Goal: Task Accomplishment & Management: Manage account settings

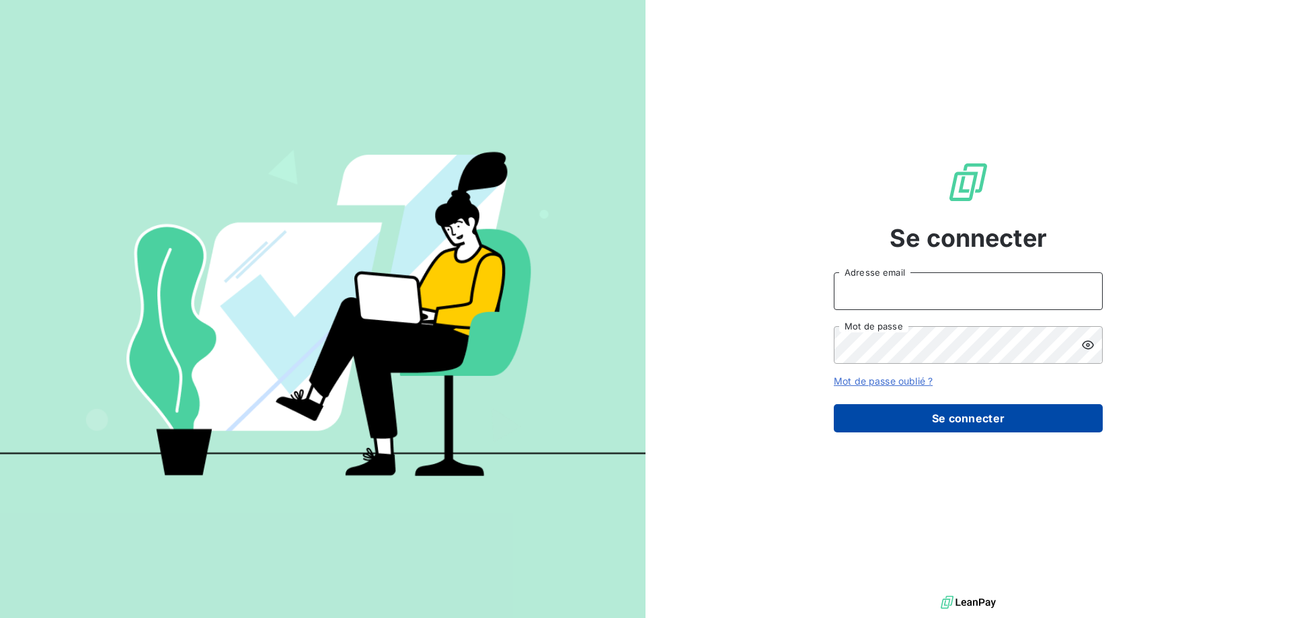
type input "[PERSON_NAME][EMAIL_ADDRESS][DOMAIN_NAME]"
click at [916, 424] on button "Se connecter" at bounding box center [968, 418] width 269 height 28
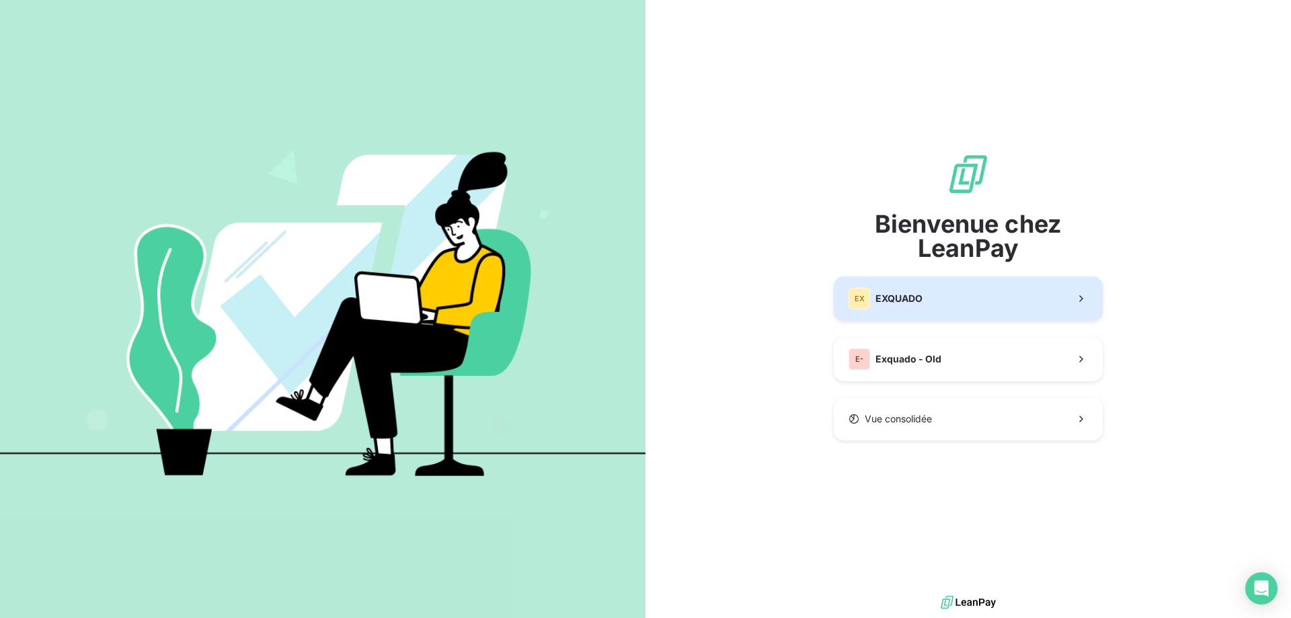
click at [1008, 307] on button "EX EXQUADO" at bounding box center [968, 298] width 269 height 44
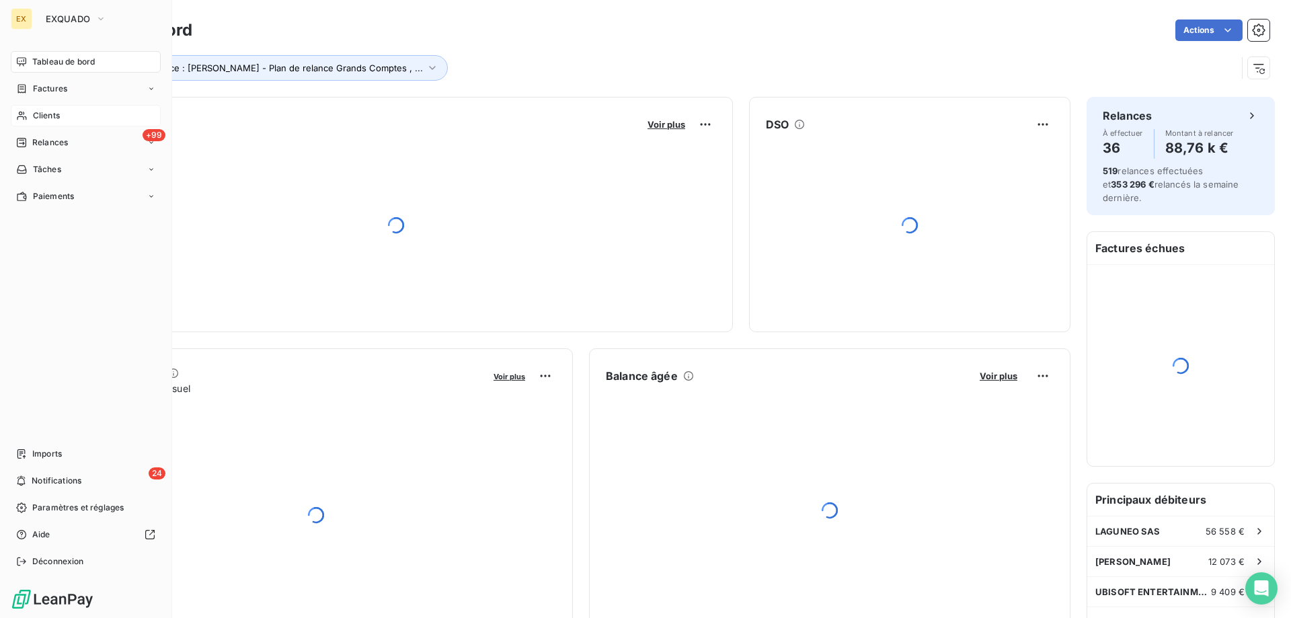
click at [39, 116] on span "Clients" at bounding box center [46, 116] width 27 height 12
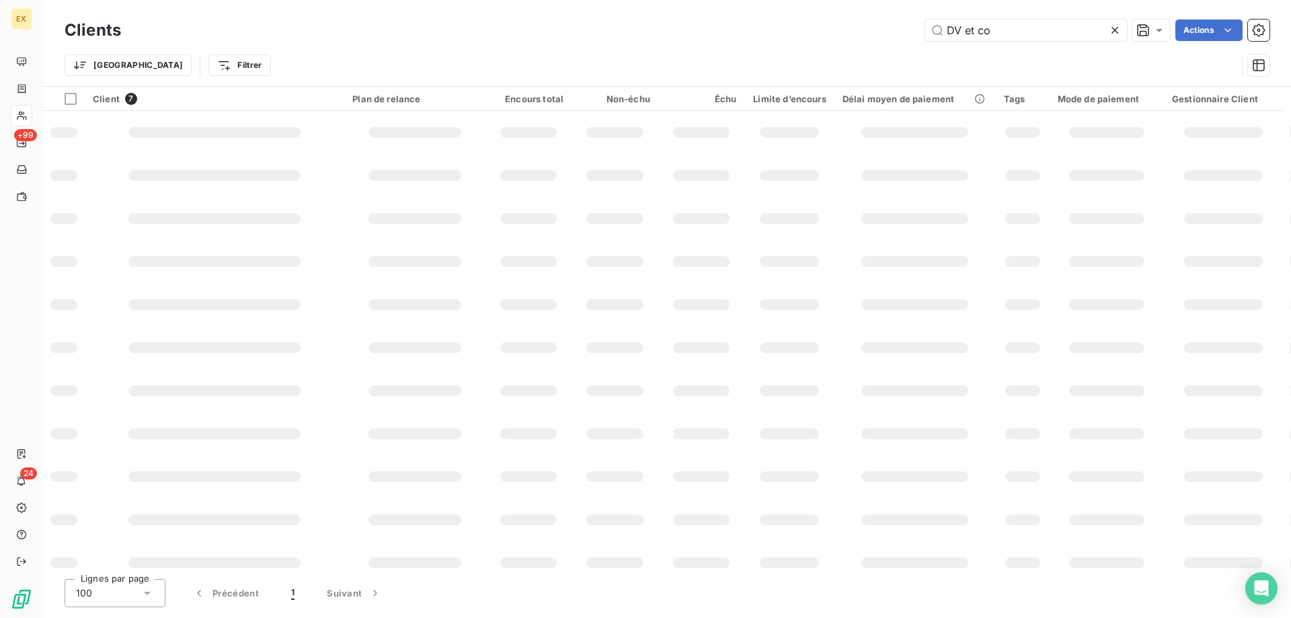
type input "DV et co"
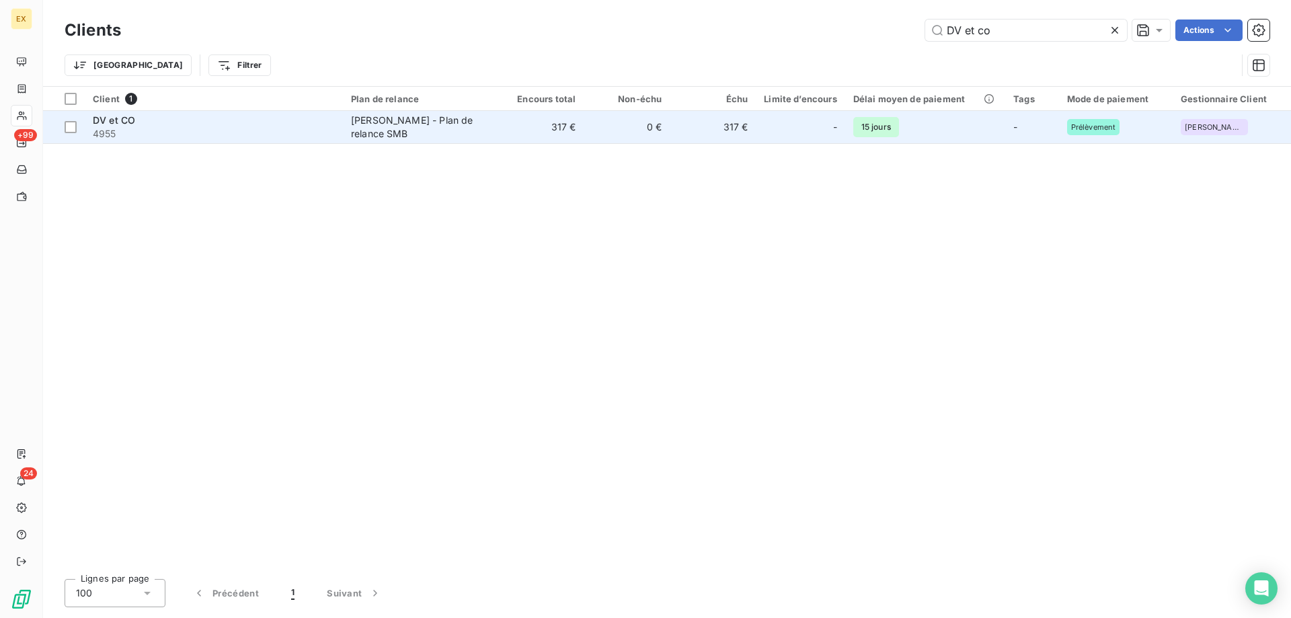
click at [307, 127] on span "4955" at bounding box center [214, 133] width 242 height 13
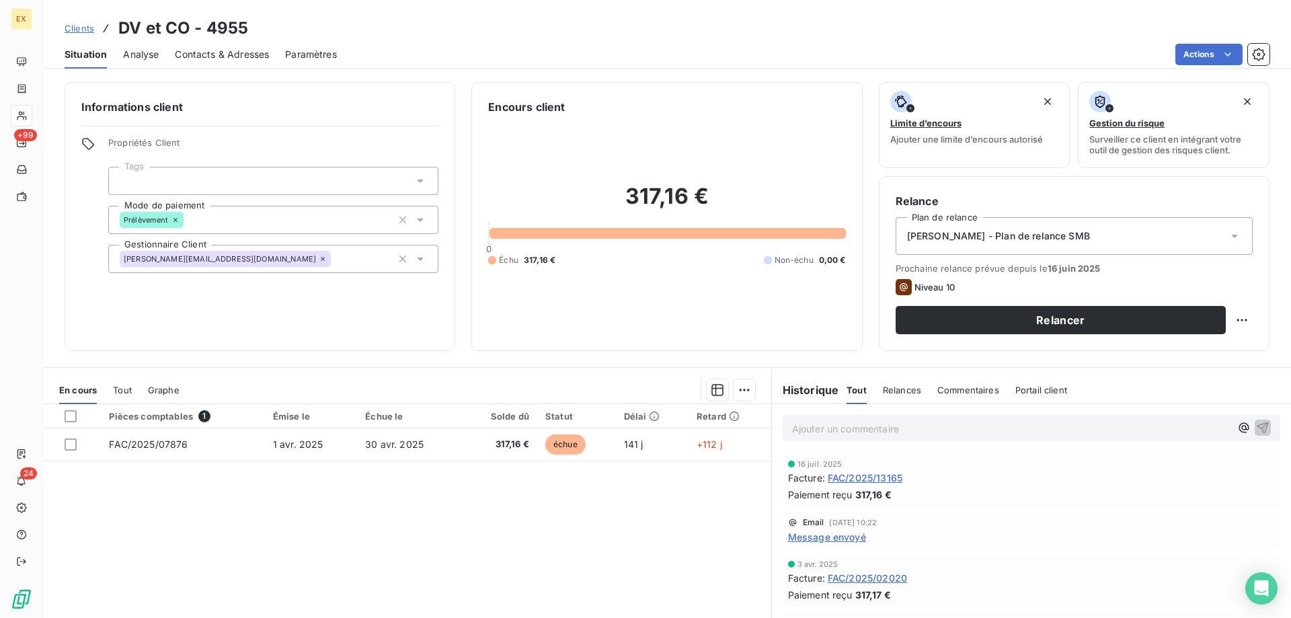
click at [72, 23] on span "Clients" at bounding box center [80, 28] width 30 height 11
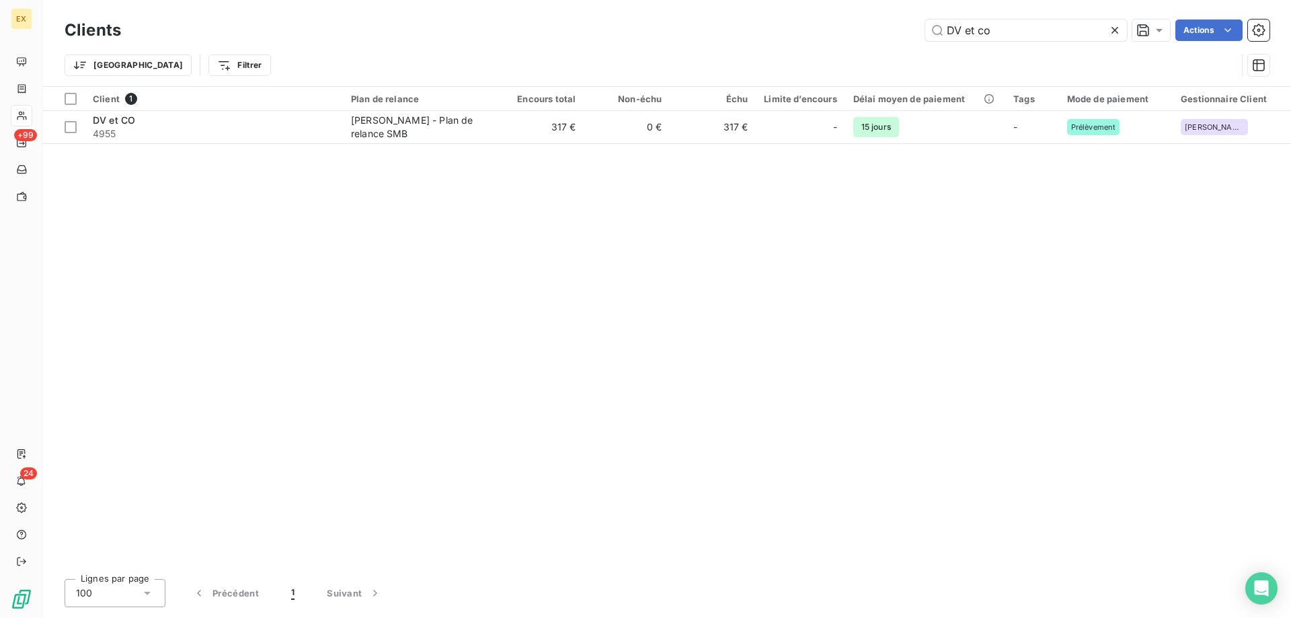
drag, startPoint x: 1000, startPoint y: 35, endPoint x: 874, endPoint y: 47, distance: 126.3
click at [874, 47] on div "Clients DV et co Actions Trier Filtrer" at bounding box center [667, 51] width 1205 height 70
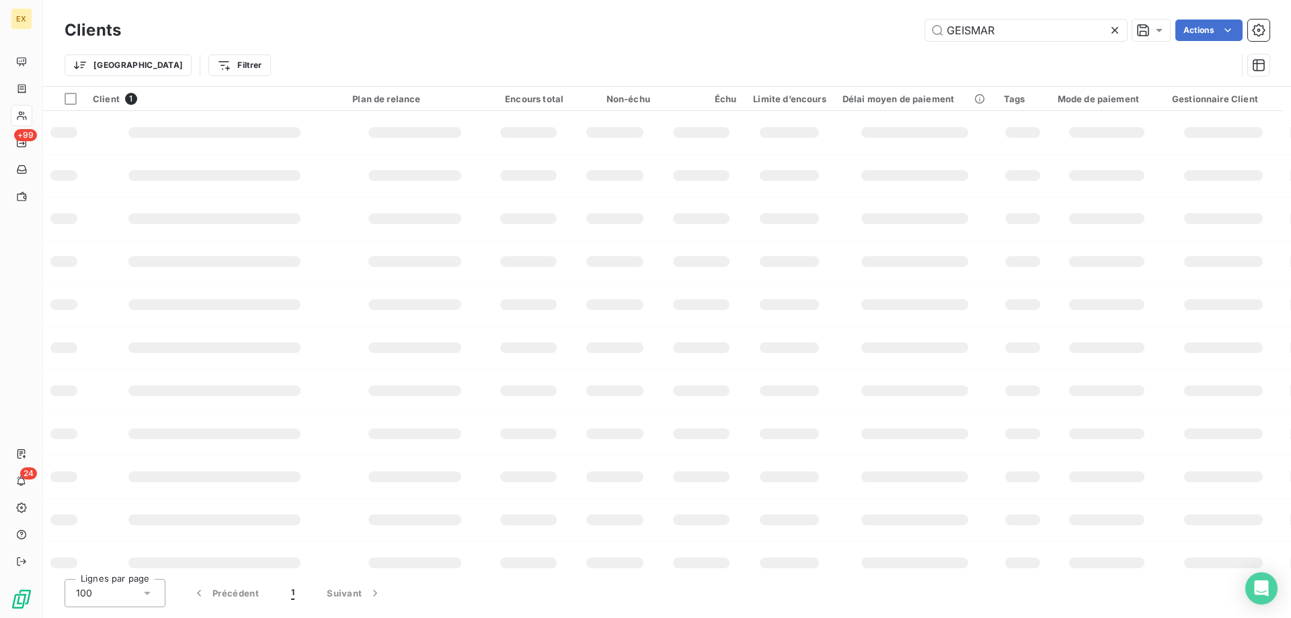
type input "GEISMAR"
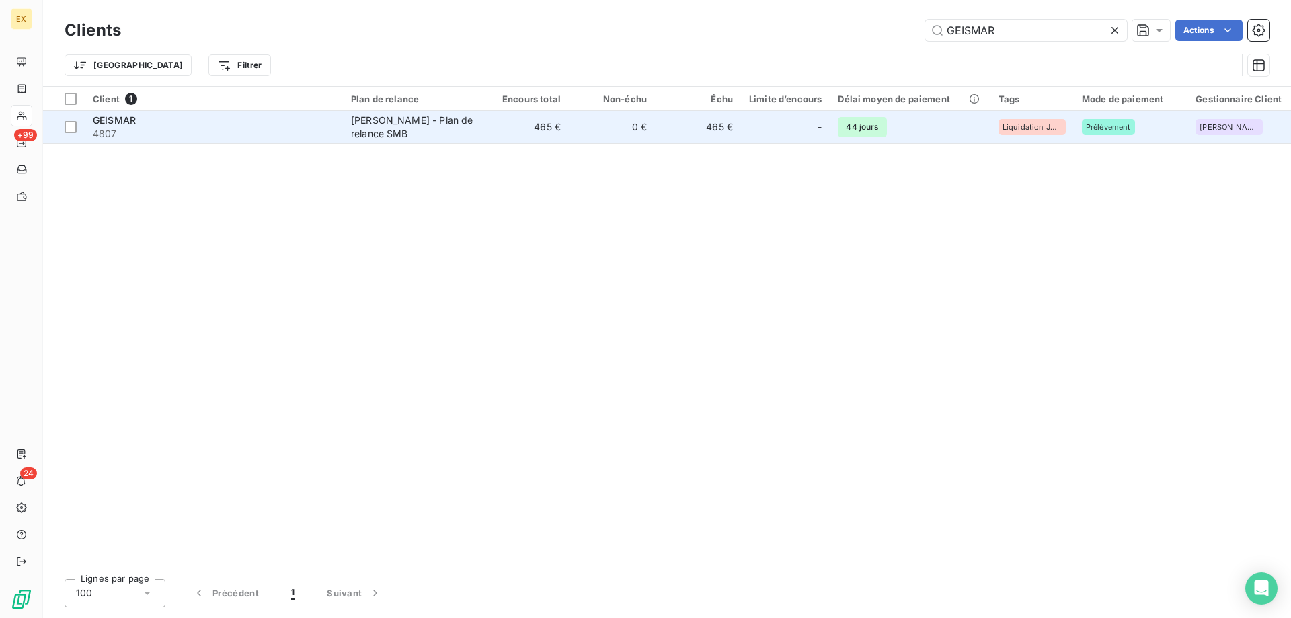
click at [273, 135] on span "4807" at bounding box center [214, 133] width 242 height 13
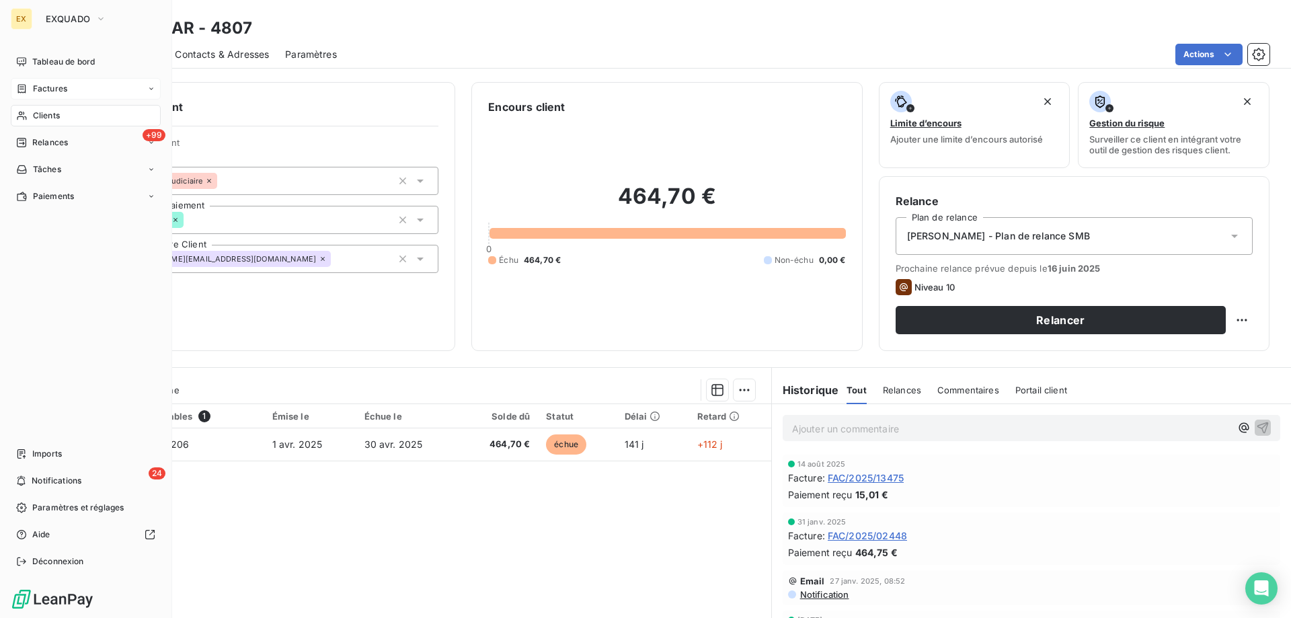
click at [30, 83] on div "Factures" at bounding box center [41, 89] width 51 height 12
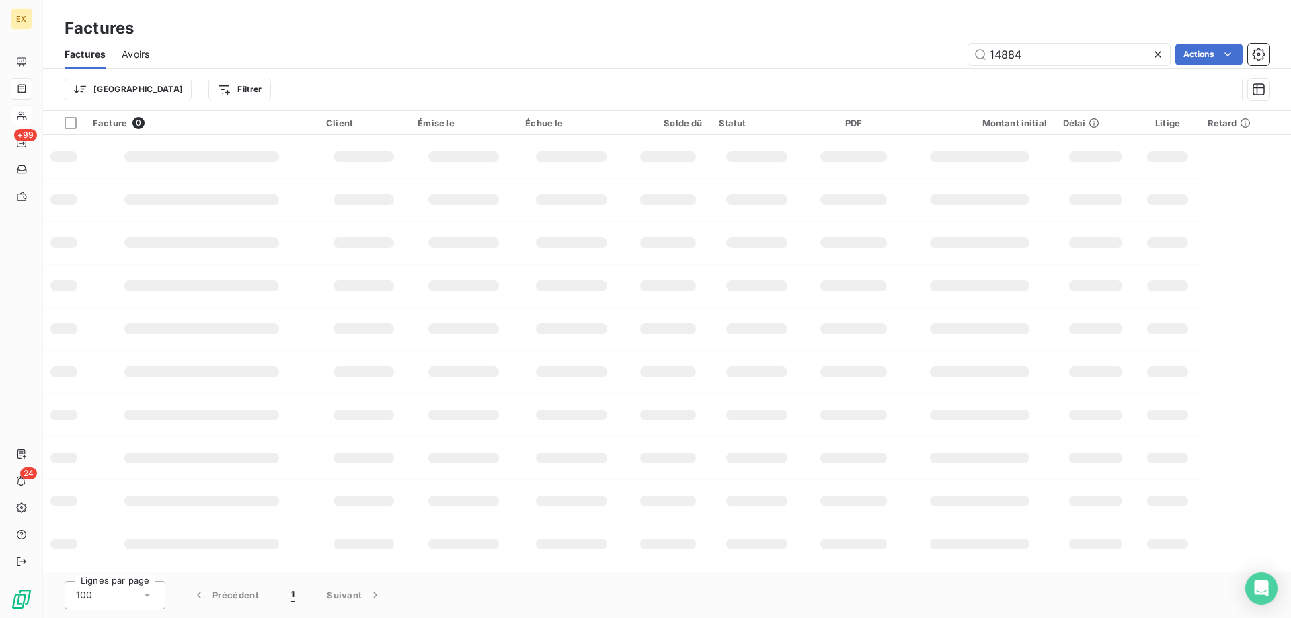
drag, startPoint x: 1037, startPoint y: 49, endPoint x: 963, endPoint y: 50, distance: 74.0
click at [963, 50] on div "14884 Actions" at bounding box center [717, 55] width 1104 height 22
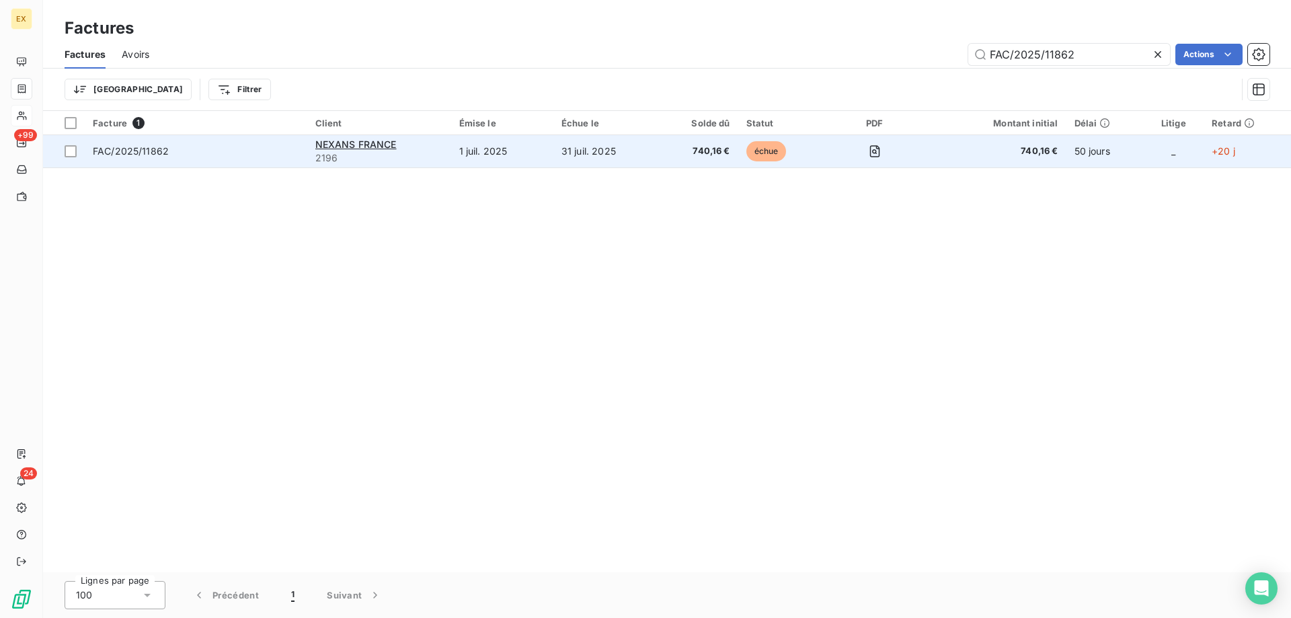
type input "FAC/2025/11862"
click at [268, 160] on td "FAC/2025/11862" at bounding box center [196, 151] width 223 height 32
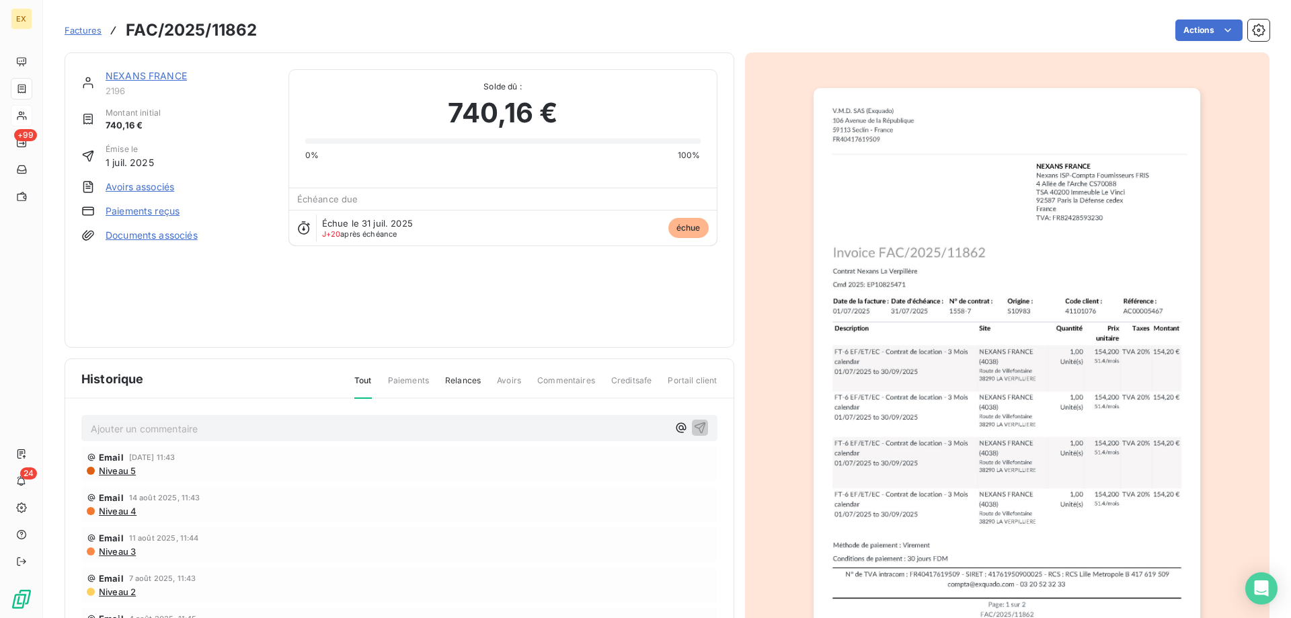
click at [162, 70] on link "NEXANS FRANCE" at bounding box center [146, 75] width 81 height 11
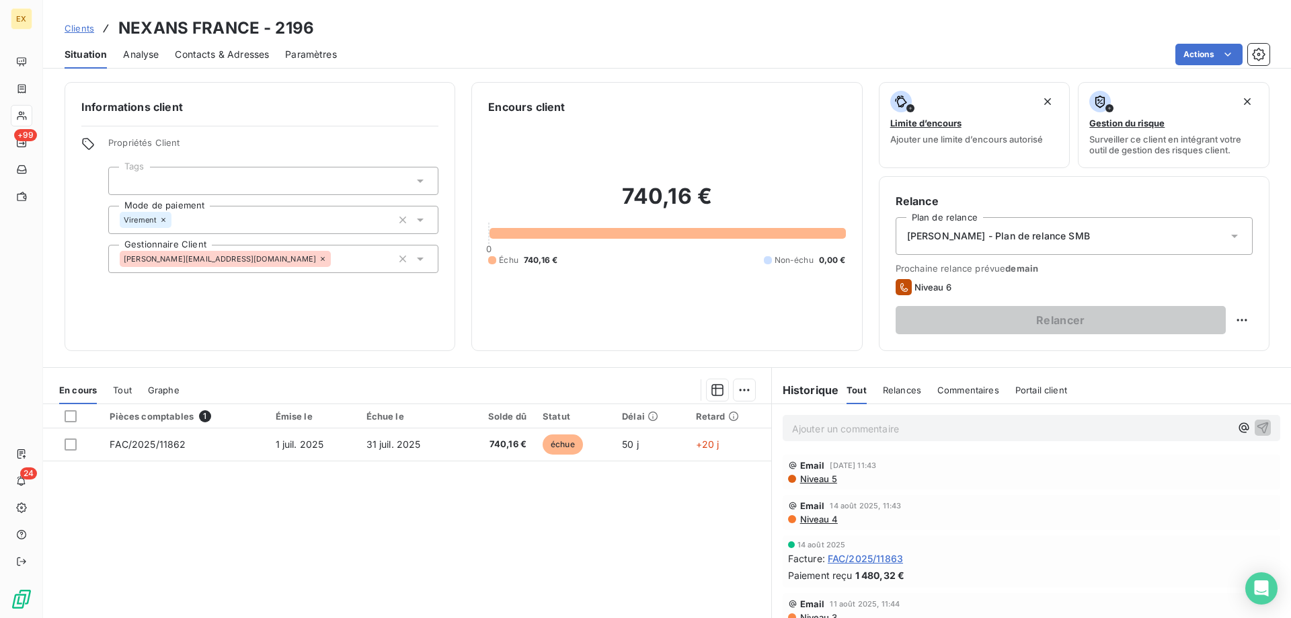
click at [870, 424] on p "Ajouter un commentaire ﻿" at bounding box center [1011, 428] width 438 height 17
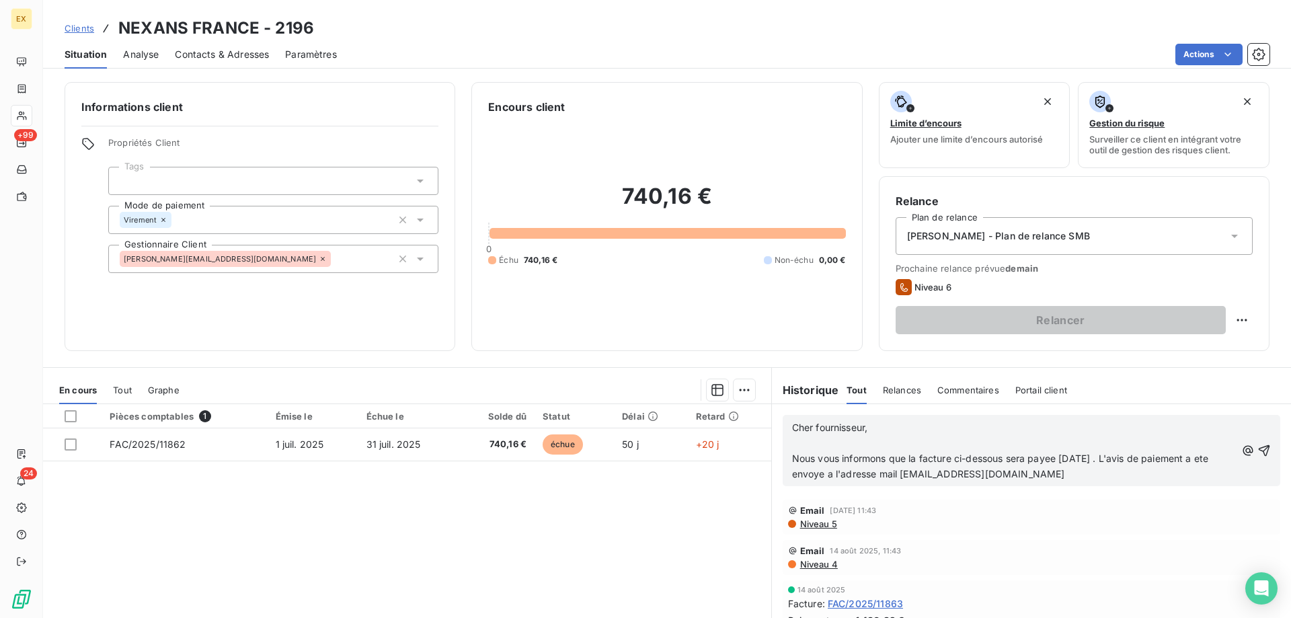
click at [1001, 457] on span "Nous vous informons que la facture ci-dessous sera payee [DATE] . L'avis de pai…" at bounding box center [1002, 466] width 420 height 27
click at [1259, 447] on icon "button" at bounding box center [1264, 450] width 11 height 11
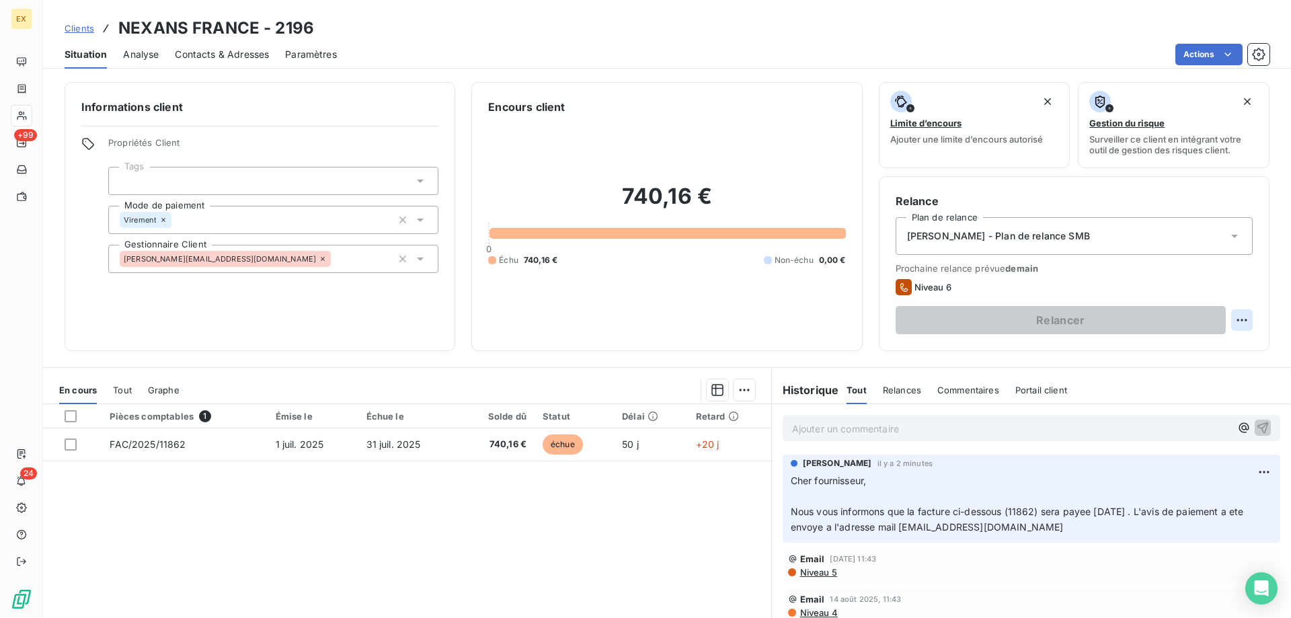
click at [1235, 313] on html "EX +99 24 Clients NEXANS [GEOGRAPHIC_DATA] - 2196 Situation Analyse Contacts & …" at bounding box center [645, 309] width 1291 height 618
click at [1188, 352] on div "Replanifier cette action" at bounding box center [1176, 350] width 120 height 22
select select "7"
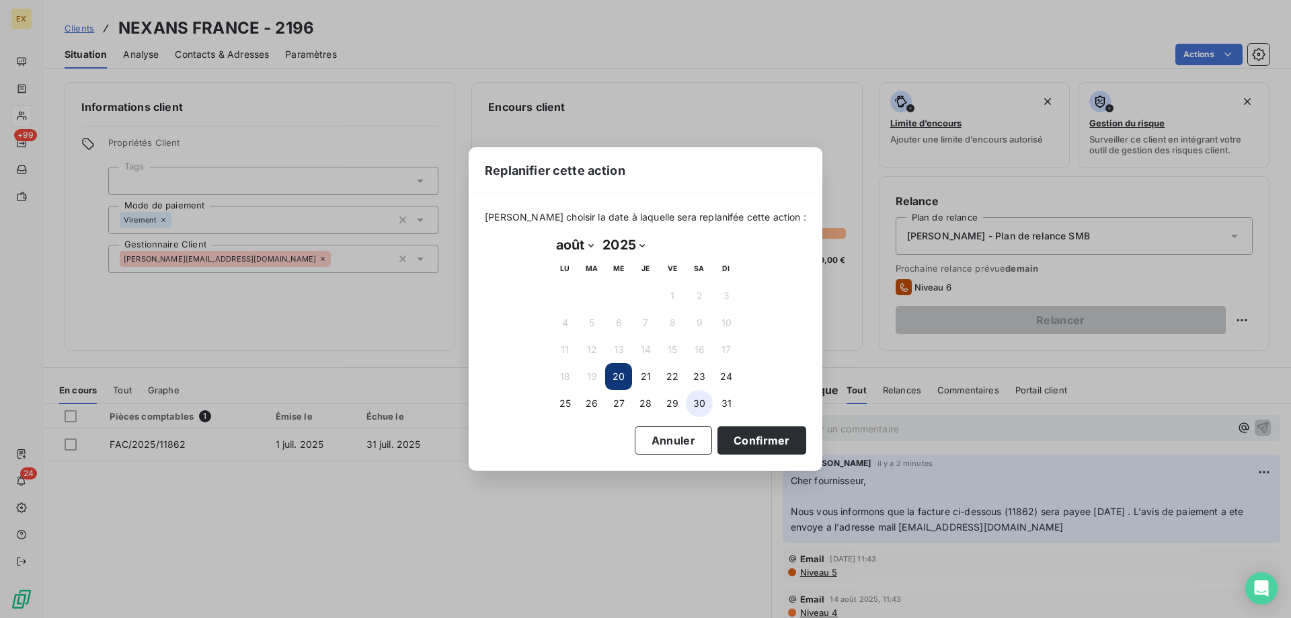
click at [703, 397] on button "30" at bounding box center [699, 403] width 27 height 27
click at [728, 434] on button "Confirmer" at bounding box center [762, 440] width 89 height 28
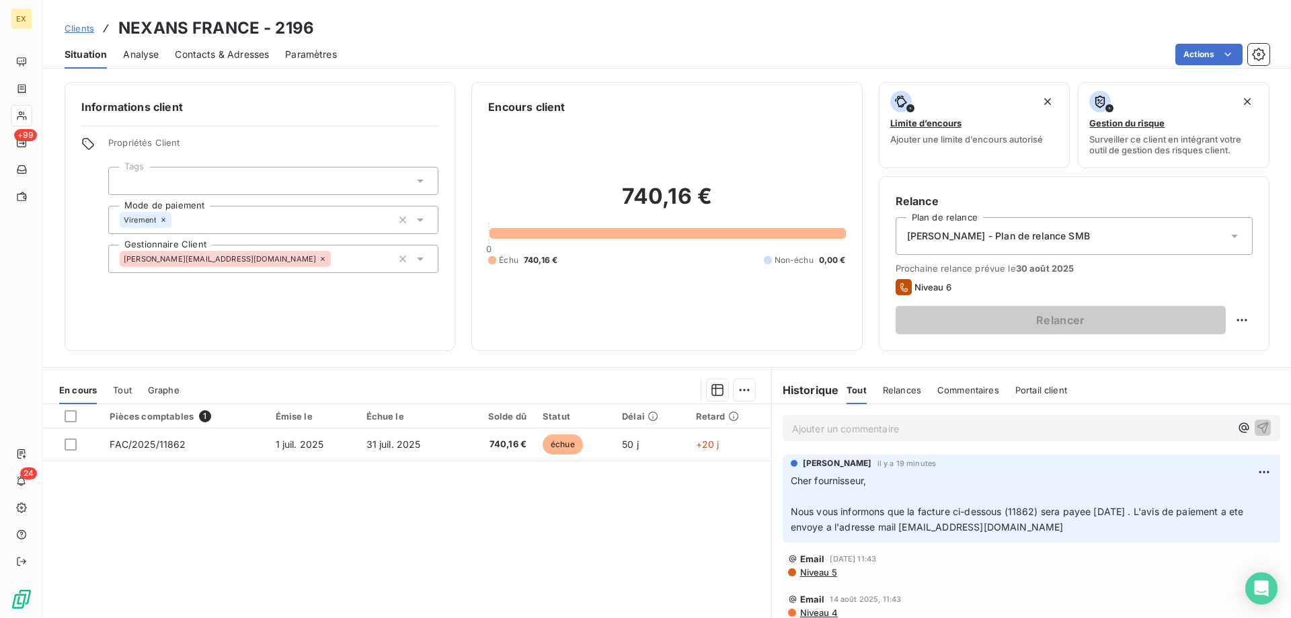
click at [87, 20] on div "Clients NEXANS FRANCE - 2196" at bounding box center [189, 28] width 249 height 24
click at [82, 29] on span "Clients" at bounding box center [80, 28] width 30 height 11
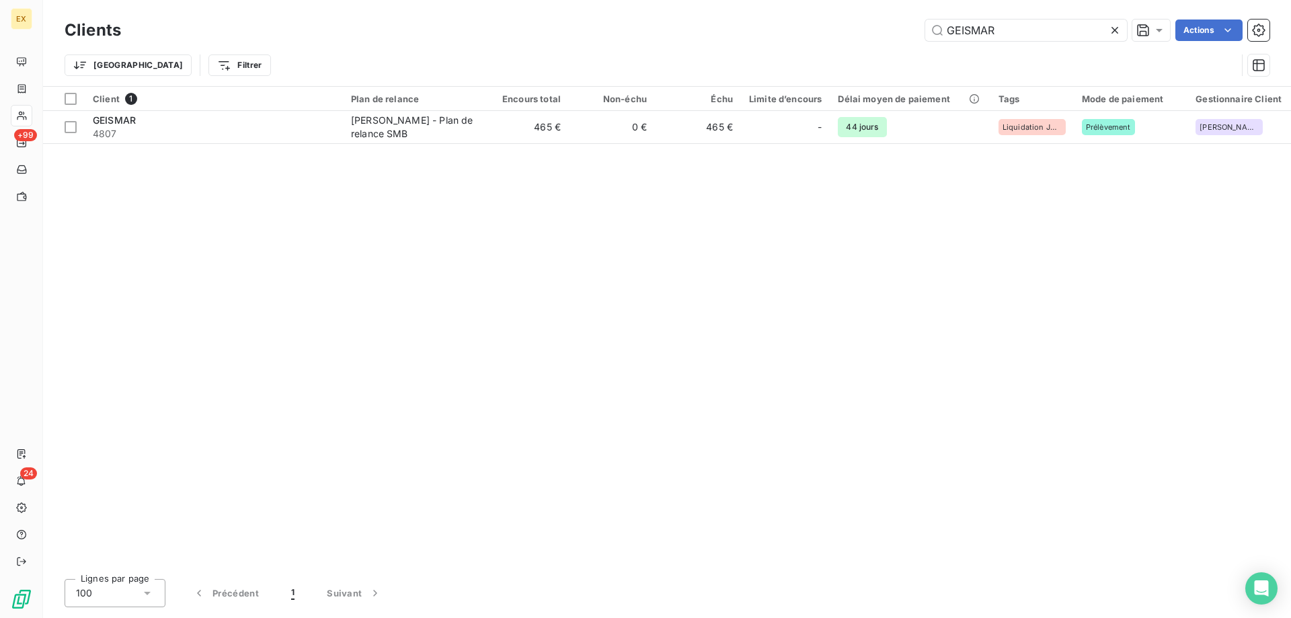
drag, startPoint x: 1014, startPoint y: 32, endPoint x: 909, endPoint y: 24, distance: 105.9
click at [917, 42] on div "Clients GEISMAR Actions" at bounding box center [667, 30] width 1205 height 28
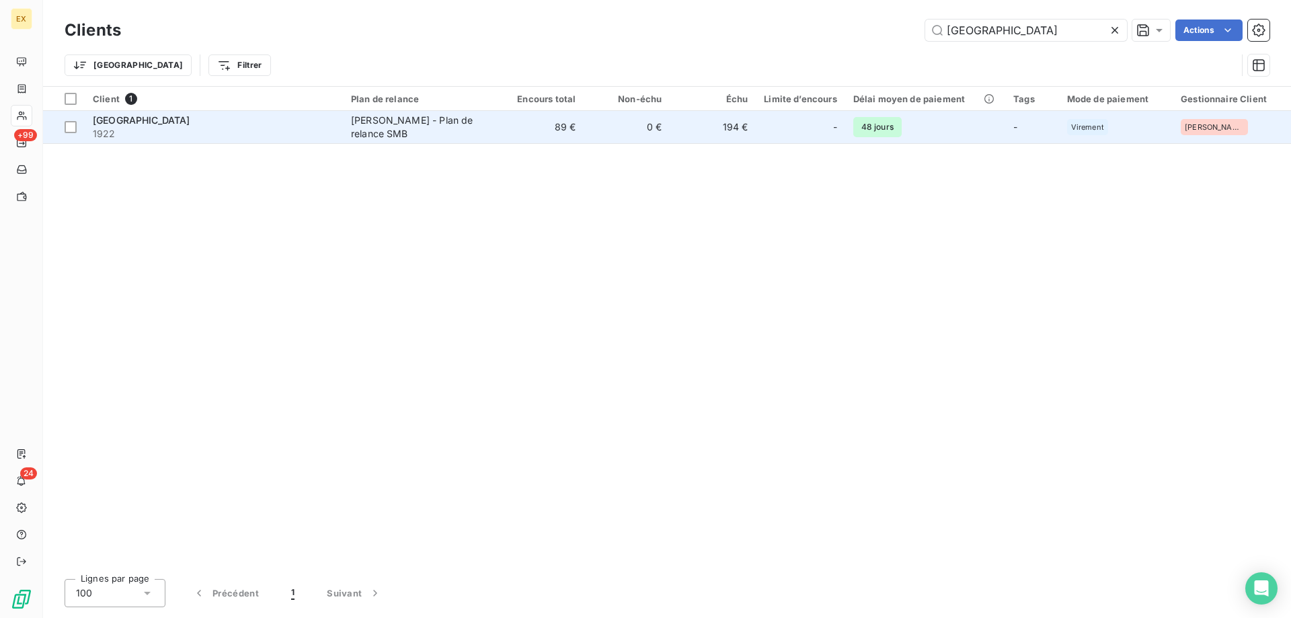
type input "[GEOGRAPHIC_DATA]"
click at [294, 124] on div "[GEOGRAPHIC_DATA]" at bounding box center [214, 120] width 242 height 13
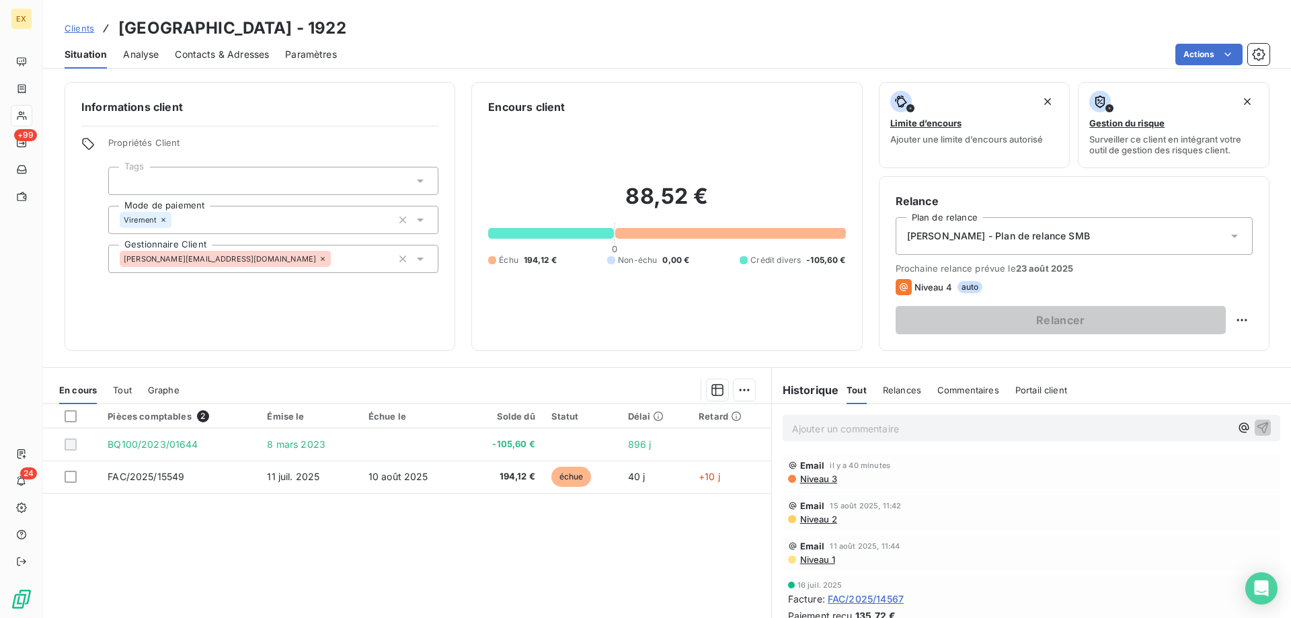
click at [231, 48] on span "Contacts & Adresses" at bounding box center [222, 54] width 94 height 13
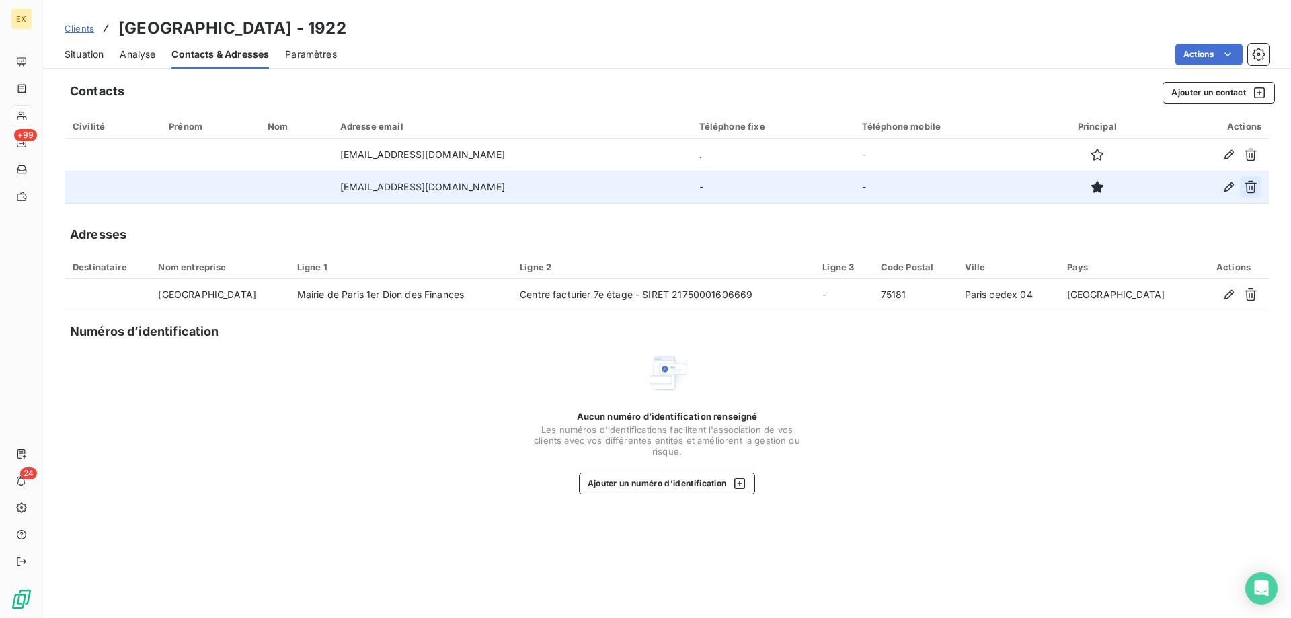
click at [1256, 191] on icon "button" at bounding box center [1250, 186] width 13 height 13
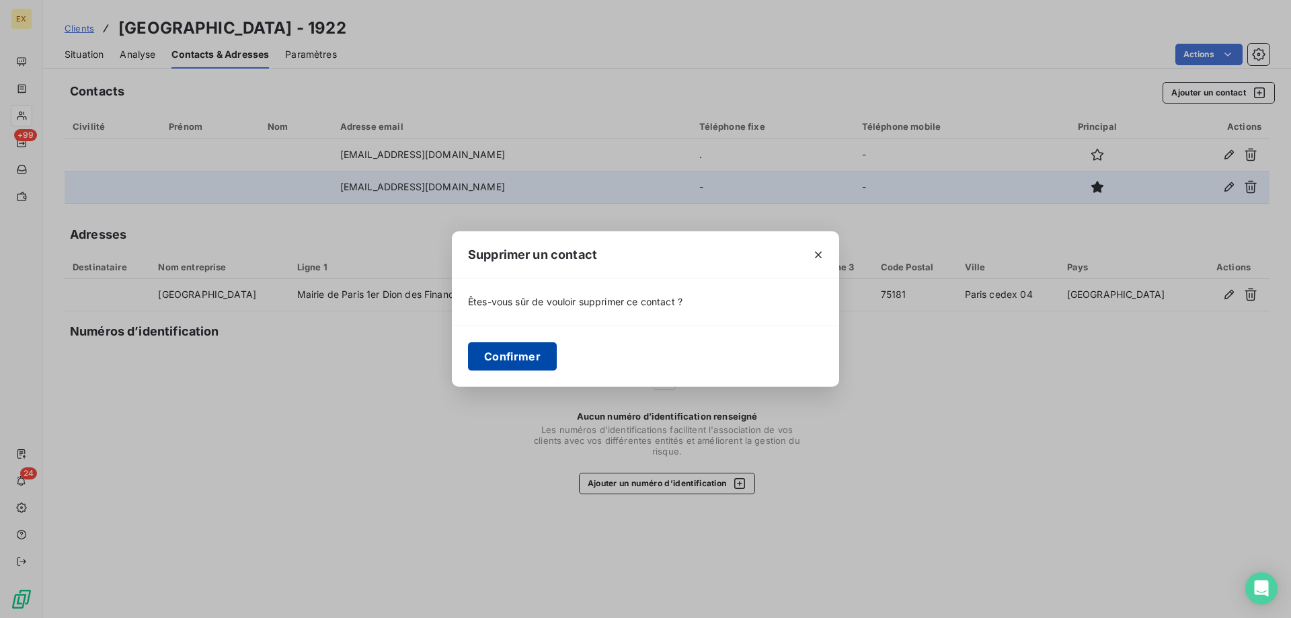
click at [525, 352] on button "Confirmer" at bounding box center [512, 356] width 89 height 28
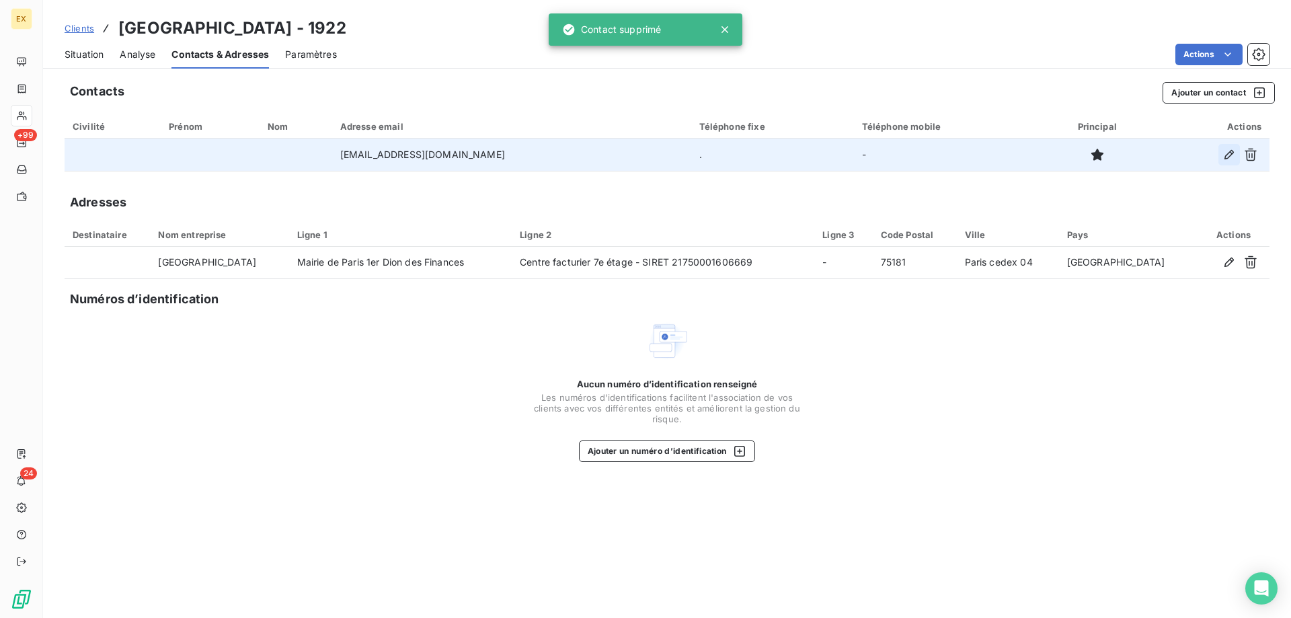
click at [1222, 155] on button "button" at bounding box center [1230, 155] width 22 height 22
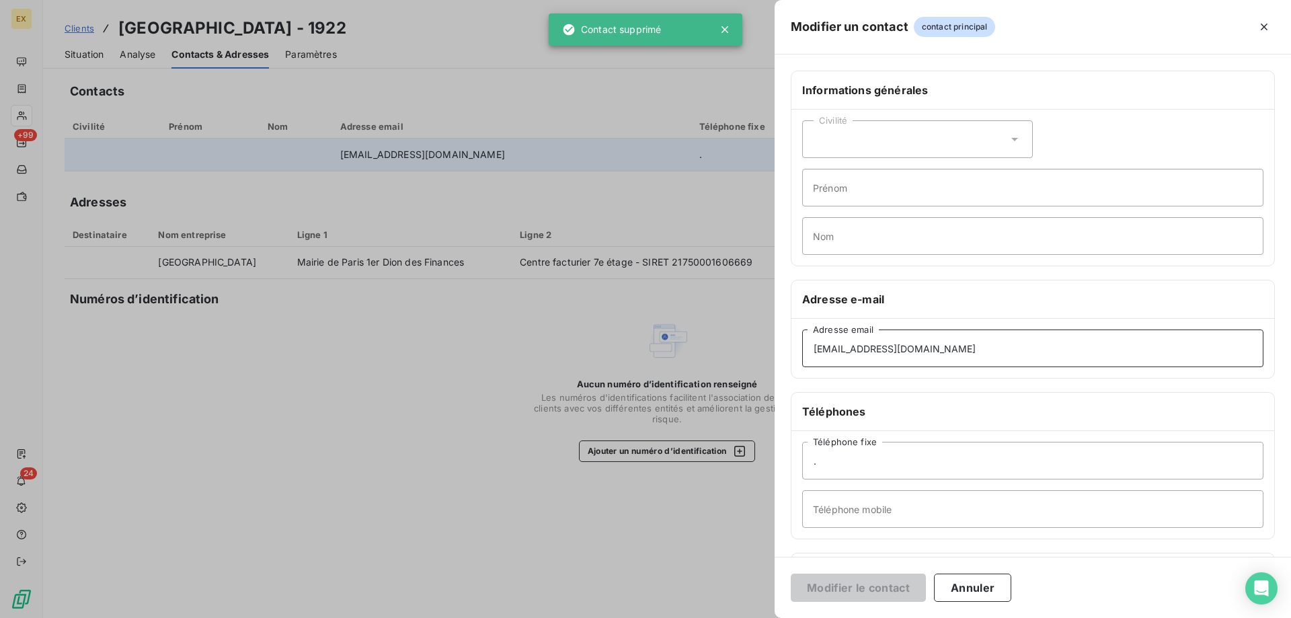
paste input "05-esa"
drag, startPoint x: 962, startPoint y: 352, endPoint x: 755, endPoint y: 360, distance: 207.3
click at [755, 617] on div "Modifier un contact contact principal Informations générales Civilité Prénom No…" at bounding box center [645, 618] width 1291 height 0
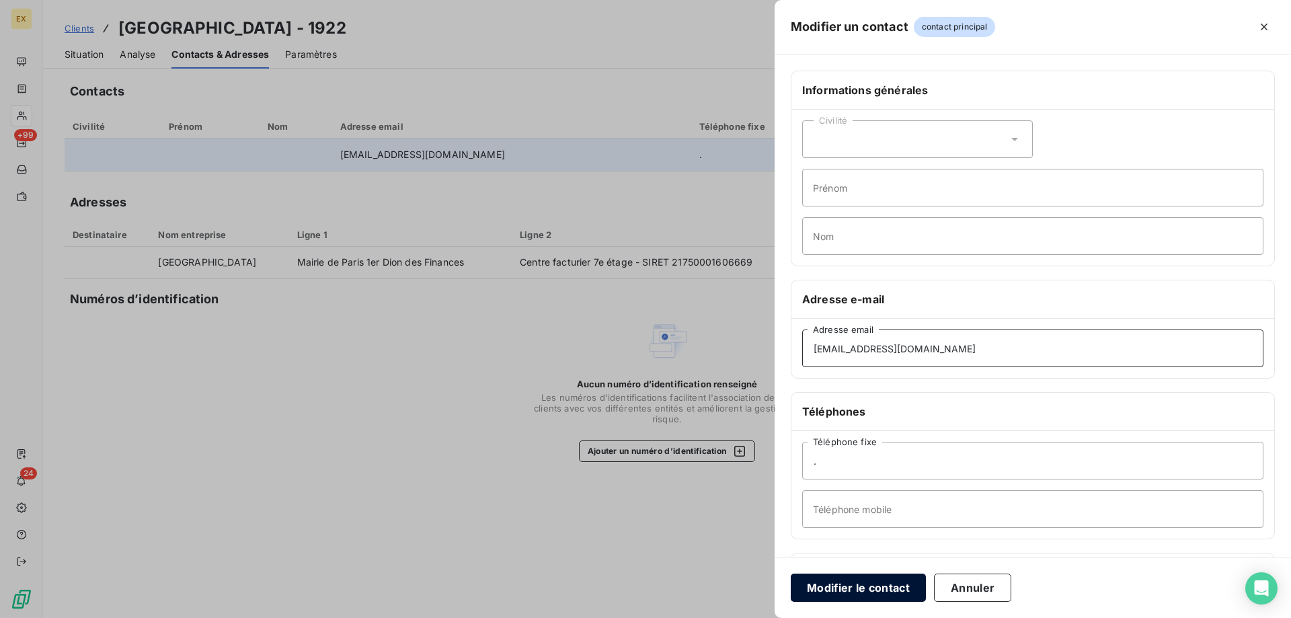
type input "[EMAIL_ADDRESS][DOMAIN_NAME]"
click at [843, 583] on button "Modifier le contact" at bounding box center [858, 588] width 135 height 28
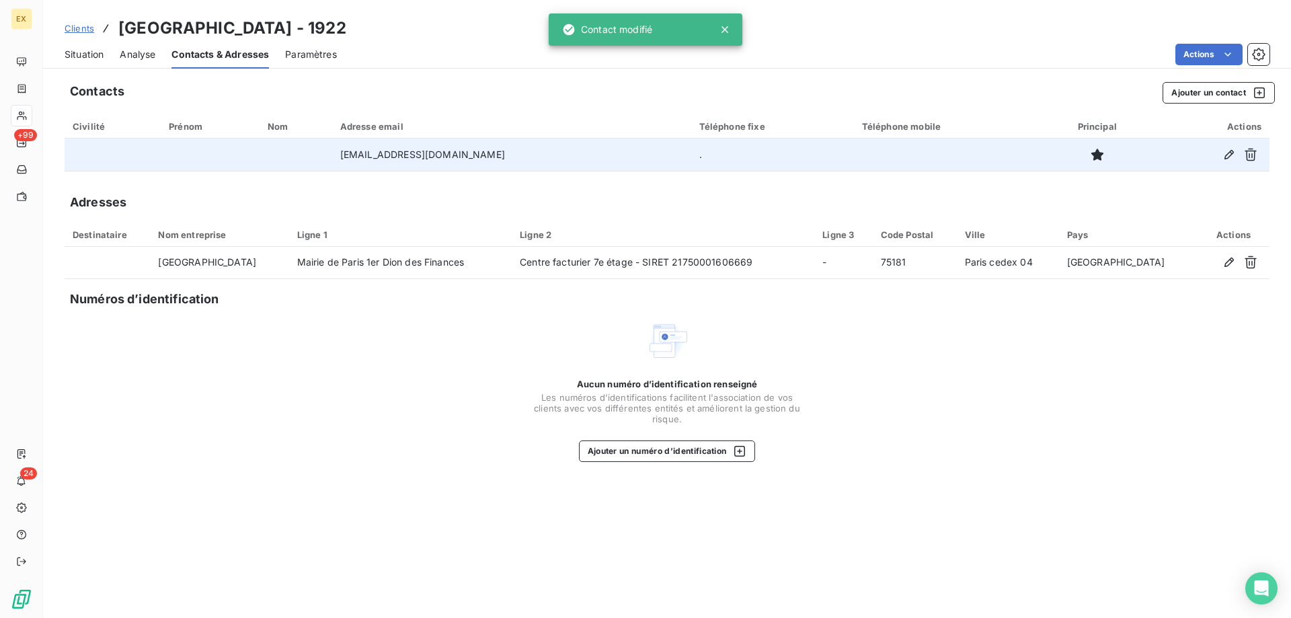
click at [92, 59] on span "Situation" at bounding box center [84, 54] width 39 height 13
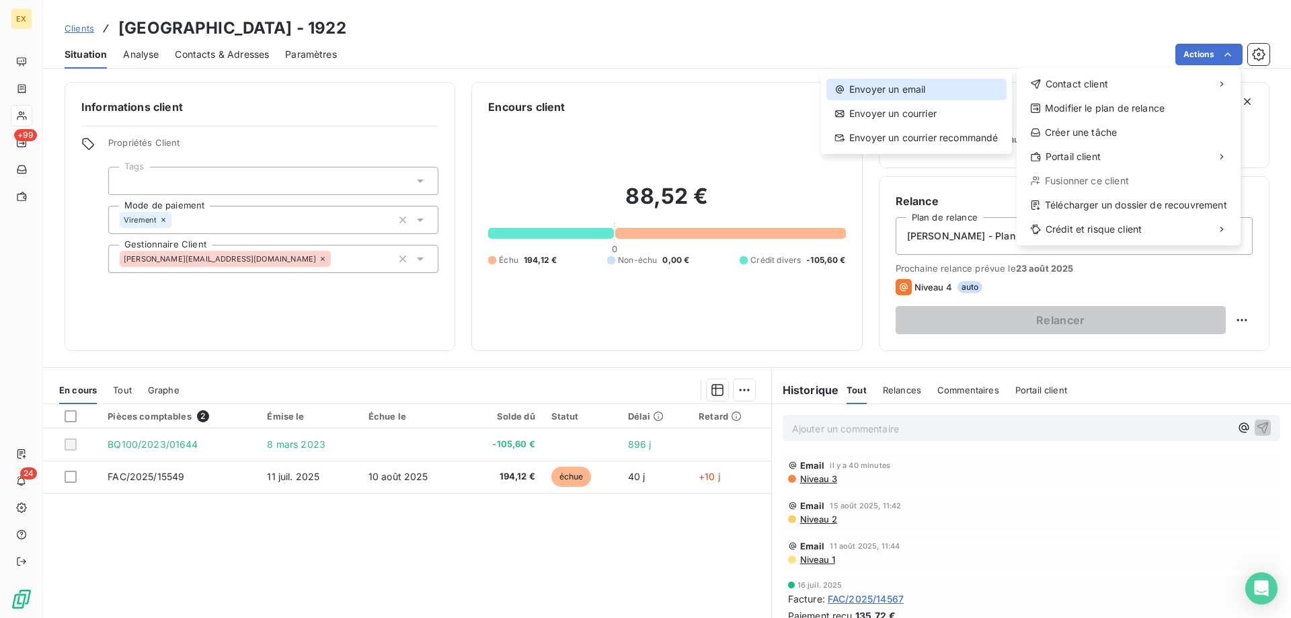
click at [941, 81] on div "Envoyer un email" at bounding box center [916, 90] width 180 height 22
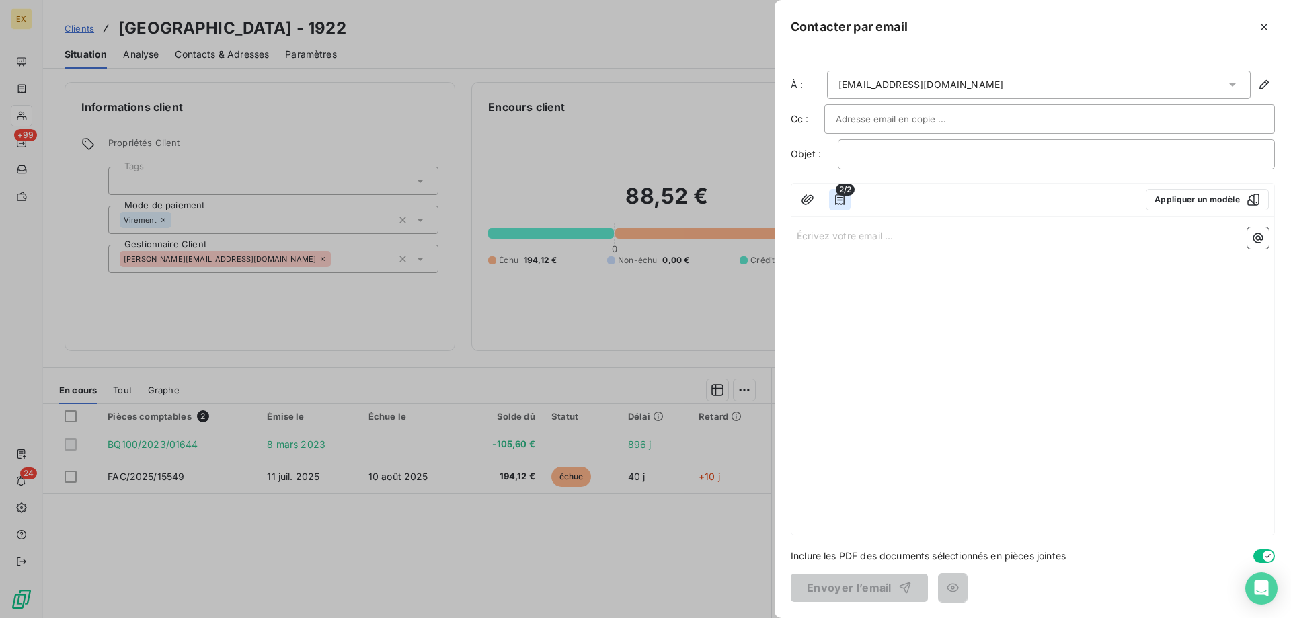
click at [836, 204] on icon "button" at bounding box center [839, 199] width 9 height 11
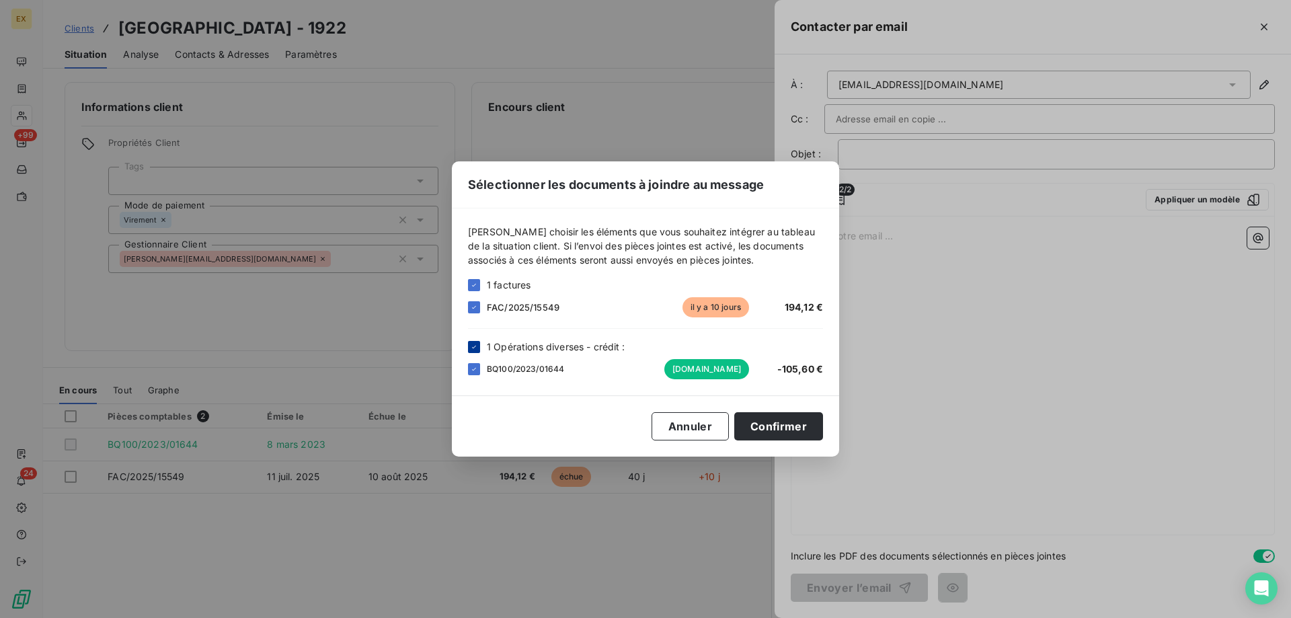
click at [479, 344] on div at bounding box center [474, 347] width 12 height 12
click at [765, 416] on button "Confirmer" at bounding box center [778, 426] width 89 height 28
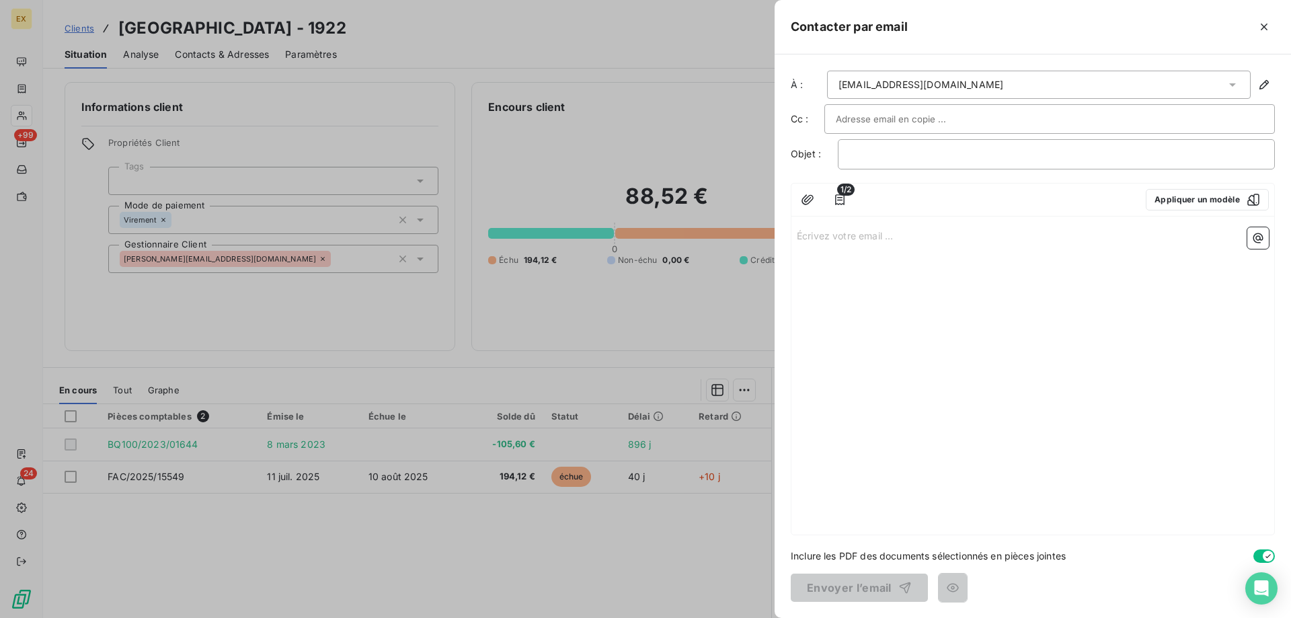
click at [863, 162] on div "﻿" at bounding box center [1056, 154] width 437 height 30
click at [864, 157] on p "﻿" at bounding box center [1056, 154] width 414 height 15
click at [857, 239] on p "Écrivez votre email ... ﻿" at bounding box center [1033, 234] width 472 height 15
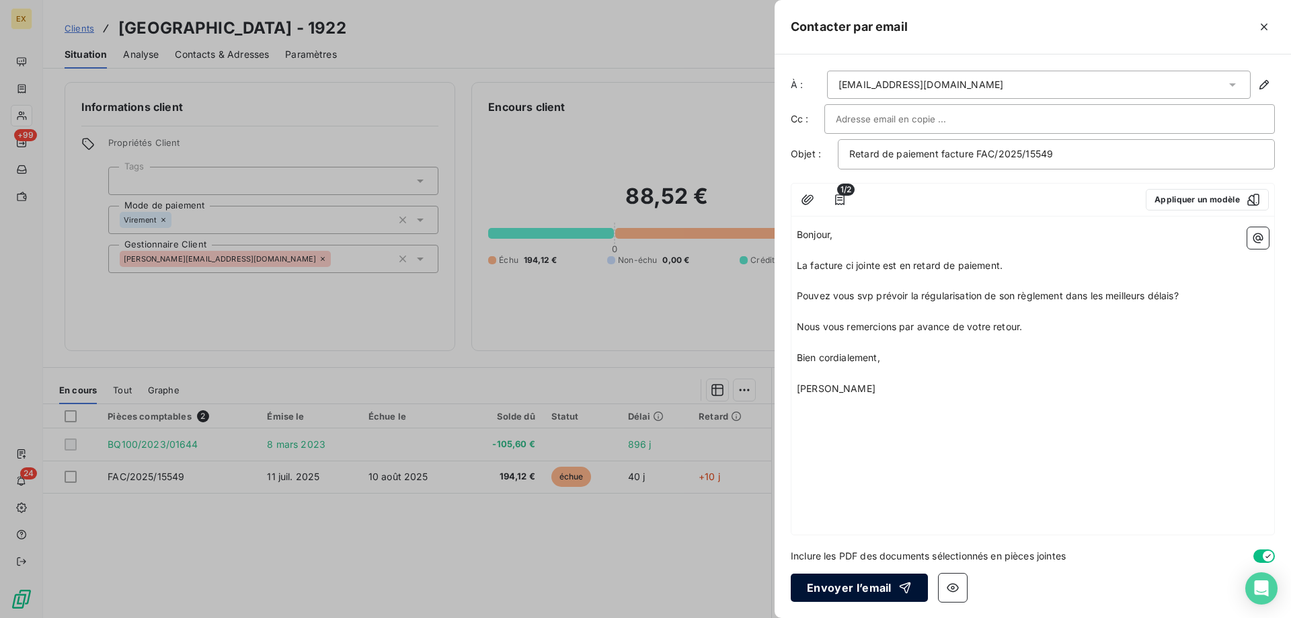
click at [827, 580] on button "Envoyer l’email" at bounding box center [859, 588] width 137 height 28
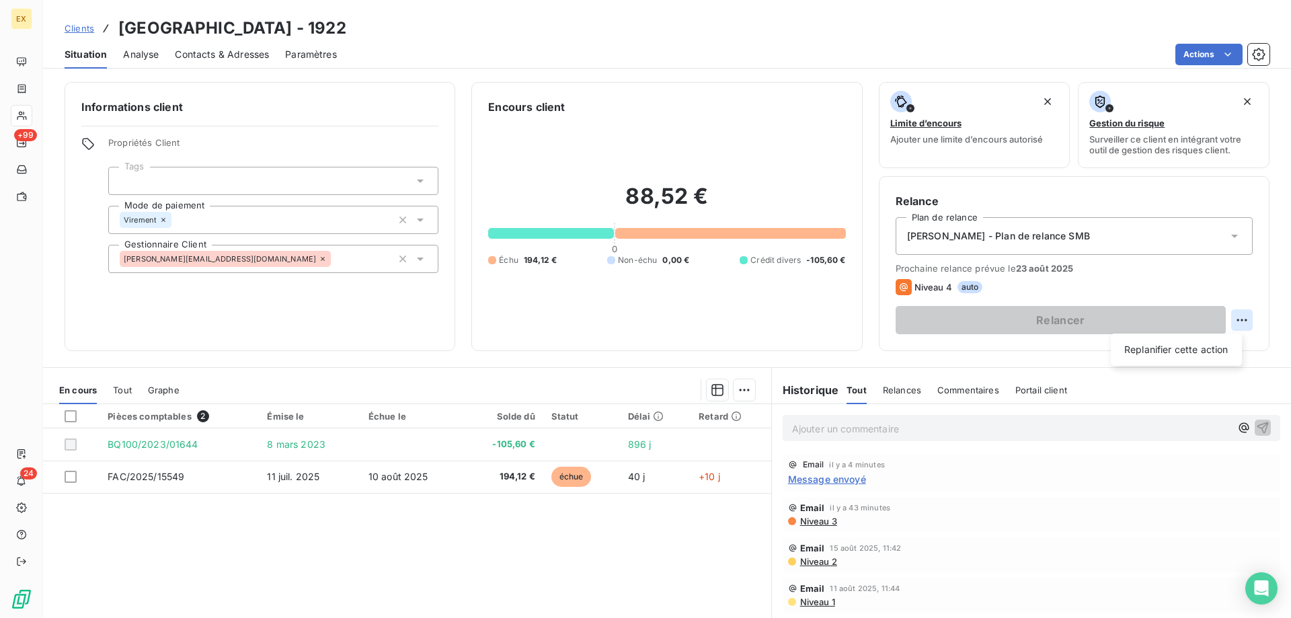
click at [1230, 317] on html "EX +99 24 Clients MAIRIE DE [GEOGRAPHIC_DATA] - 1922 Situation Analyse Contacts…" at bounding box center [645, 309] width 1291 height 618
click at [1202, 350] on div "Replanifier cette action" at bounding box center [1176, 350] width 120 height 22
select select "7"
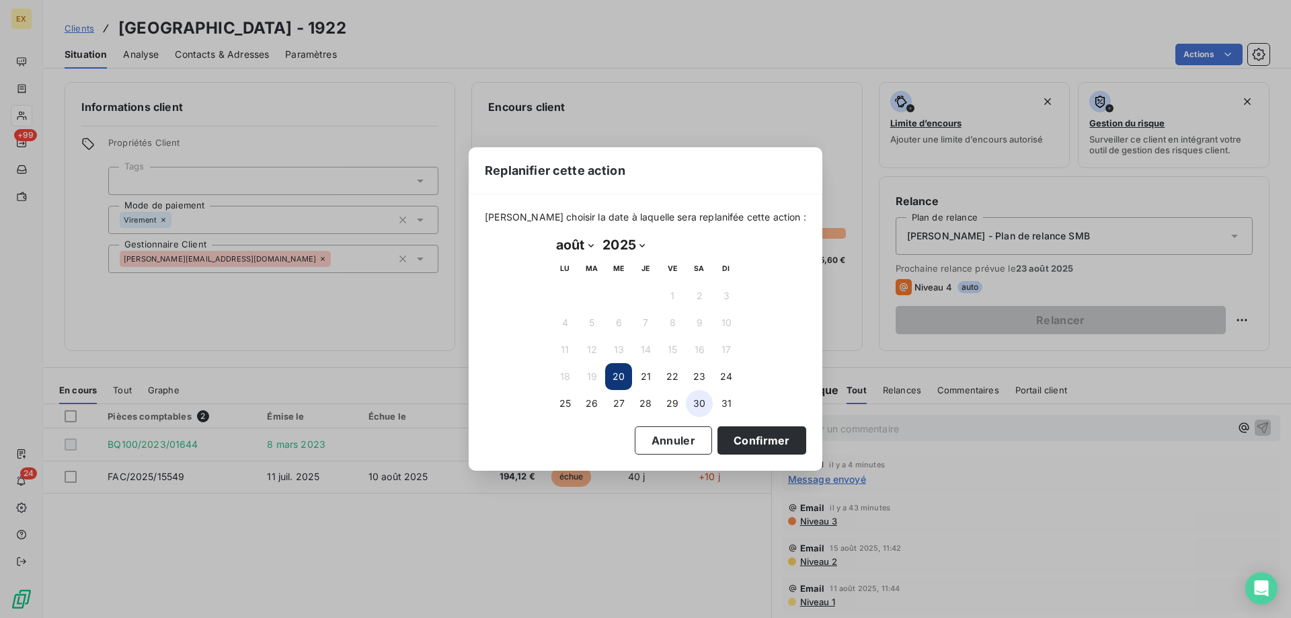
click at [696, 398] on button "30" at bounding box center [699, 403] width 27 height 27
click at [738, 442] on button "Confirmer" at bounding box center [762, 440] width 89 height 28
